Goal: Information Seeking & Learning: Learn about a topic

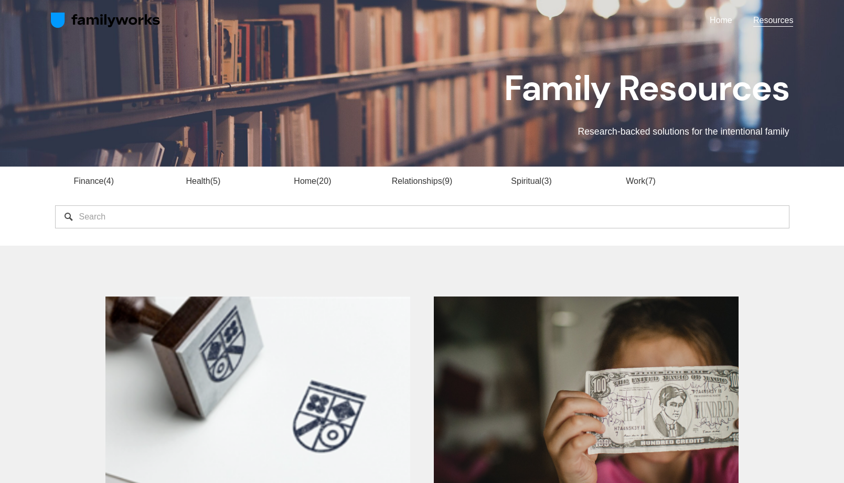
click at [310, 210] on input "Search" at bounding box center [422, 217] width 734 height 23
type input "s"
click at [444, 219] on input "Search" at bounding box center [422, 217] width 734 height 23
type input "t"
type input "storytelling"
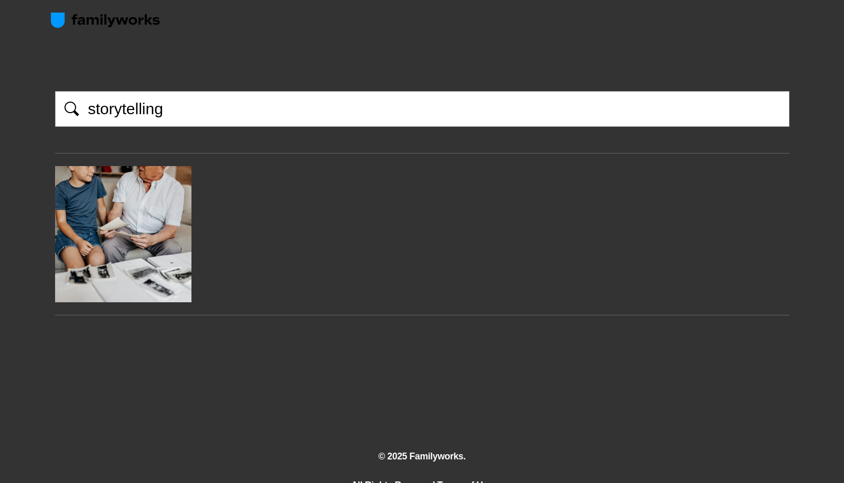
click at [148, 233] on img at bounding box center [122, 234] width 203 height 136
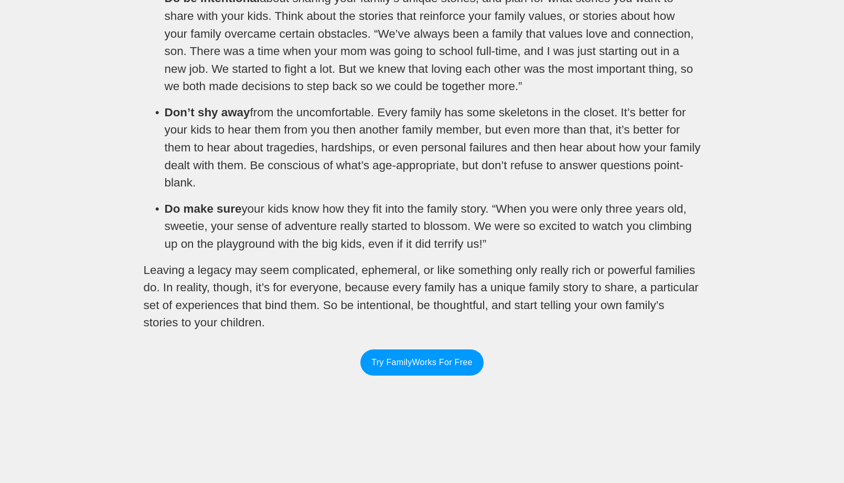
scroll to position [935, 0]
